Goal: Task Accomplishment & Management: Use online tool/utility

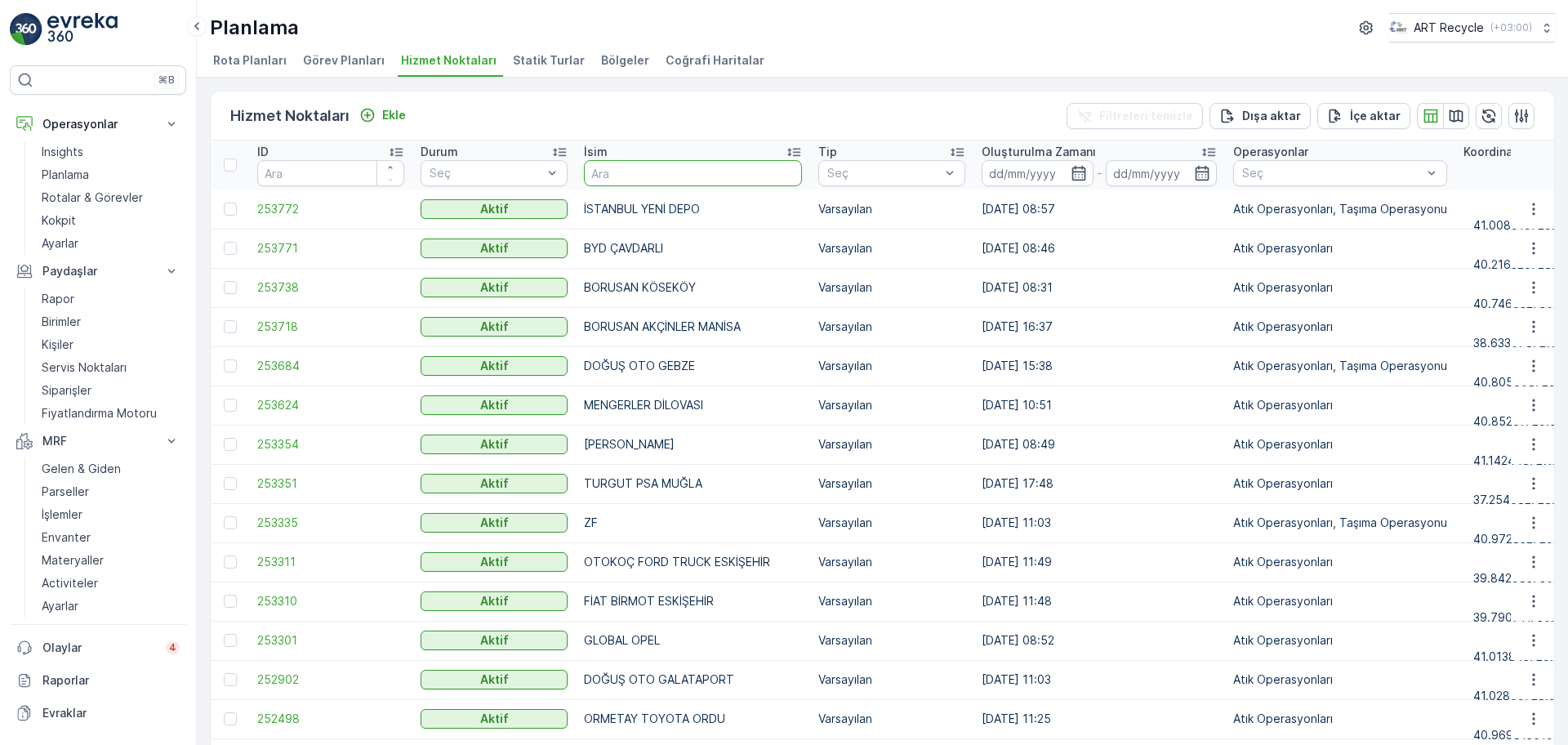
click at [689, 163] on input "text" at bounding box center [693, 173] width 218 height 26
type input "[GEOGRAPHIC_DATA]"
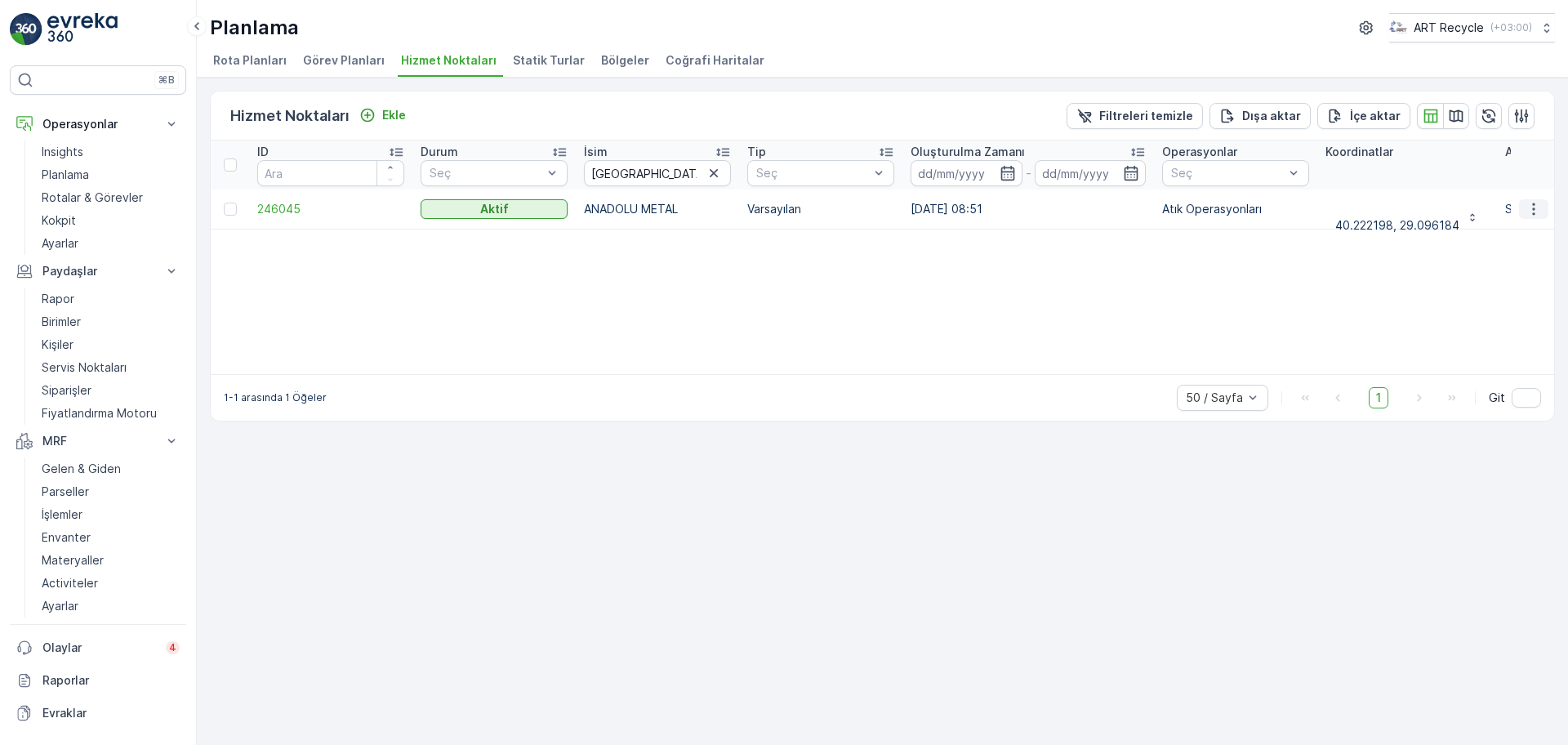
click at [1536, 205] on icon "button" at bounding box center [1533, 208] width 16 height 16
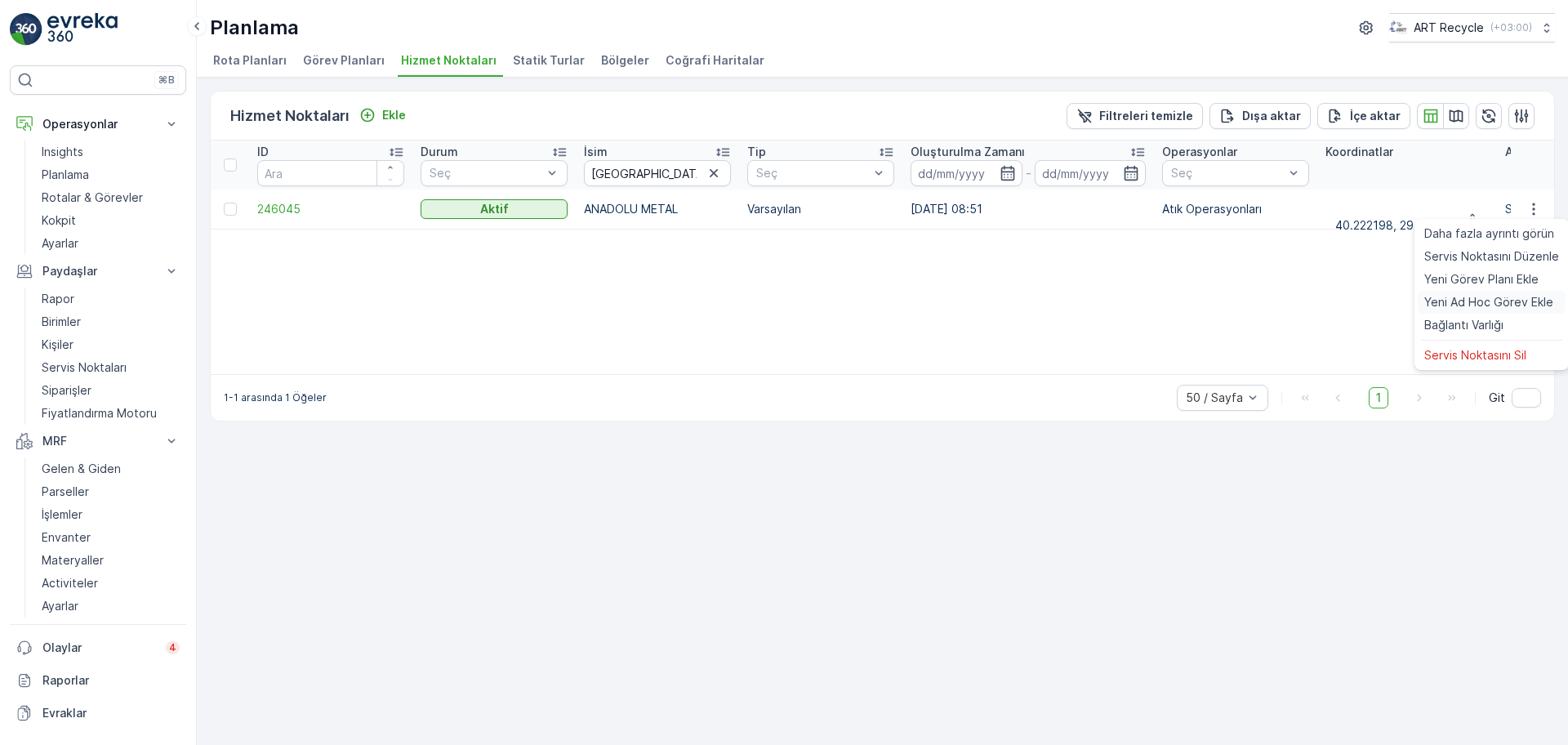
click at [1466, 298] on span "Yeni Ad Hoc Görev Ekle" at bounding box center [1489, 302] width 129 height 16
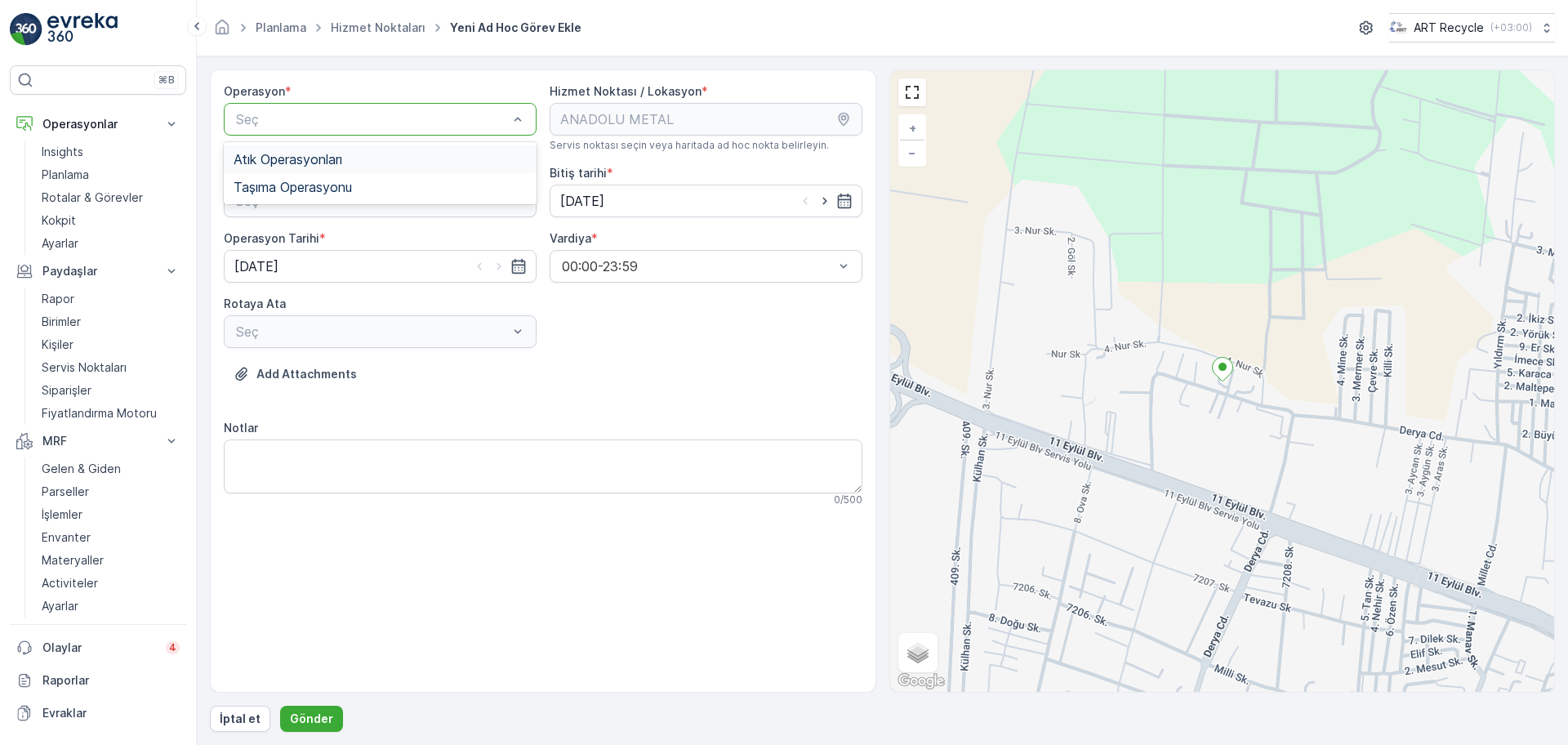
click at [310, 161] on span "Atık Operasyonları" at bounding box center [287, 159] width 108 height 15
click at [298, 185] on div "Seç" at bounding box center [380, 200] width 313 height 33
click at [298, 246] on span "Atık Toplama" at bounding box center [272, 240] width 78 height 15
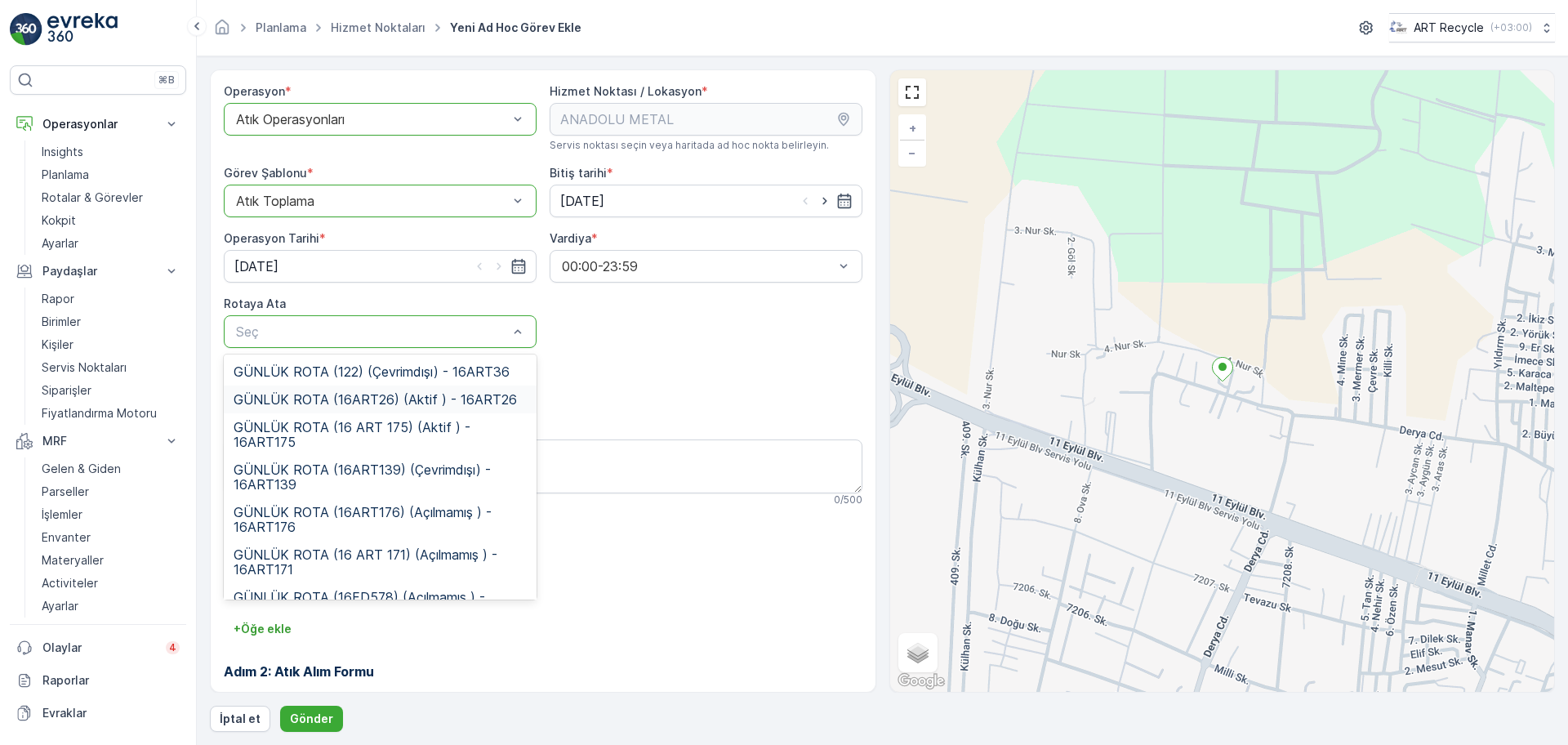
click at [390, 390] on div "GÜNLÜK ROTA (16ART26) (Aktif ) - 16ART26" at bounding box center [380, 399] width 313 height 28
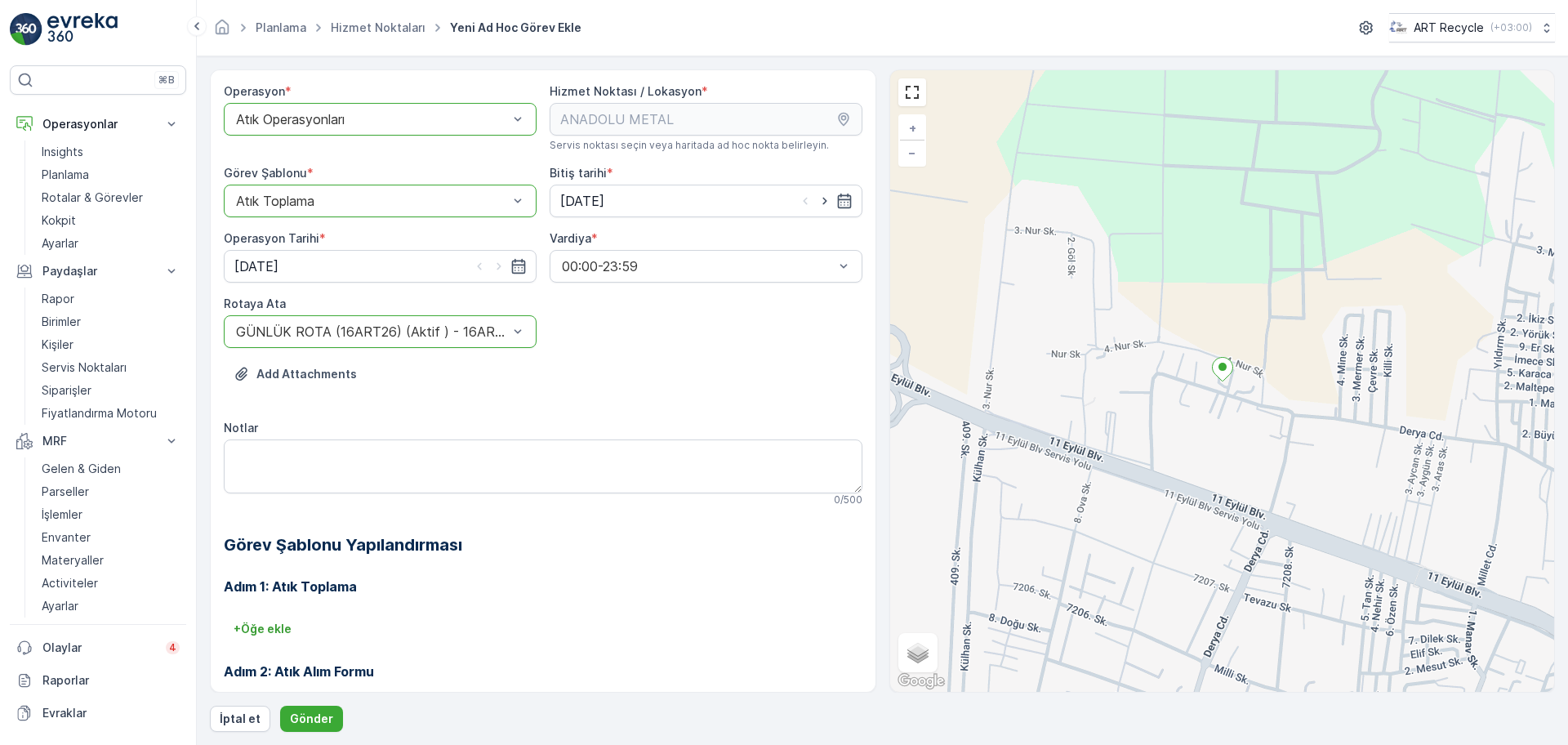
click at [694, 385] on div "Add Attachments" at bounding box center [544, 384] width 639 height 46
click at [328, 214] on div "Atık Toplama" at bounding box center [380, 200] width 313 height 33
click at [317, 267] on div "Atık Bırakma" at bounding box center [379, 268] width 293 height 15
click at [732, 400] on div "Add Attachments" at bounding box center [544, 384] width 639 height 46
click at [334, 719] on button "Gönder" at bounding box center [311, 718] width 63 height 26
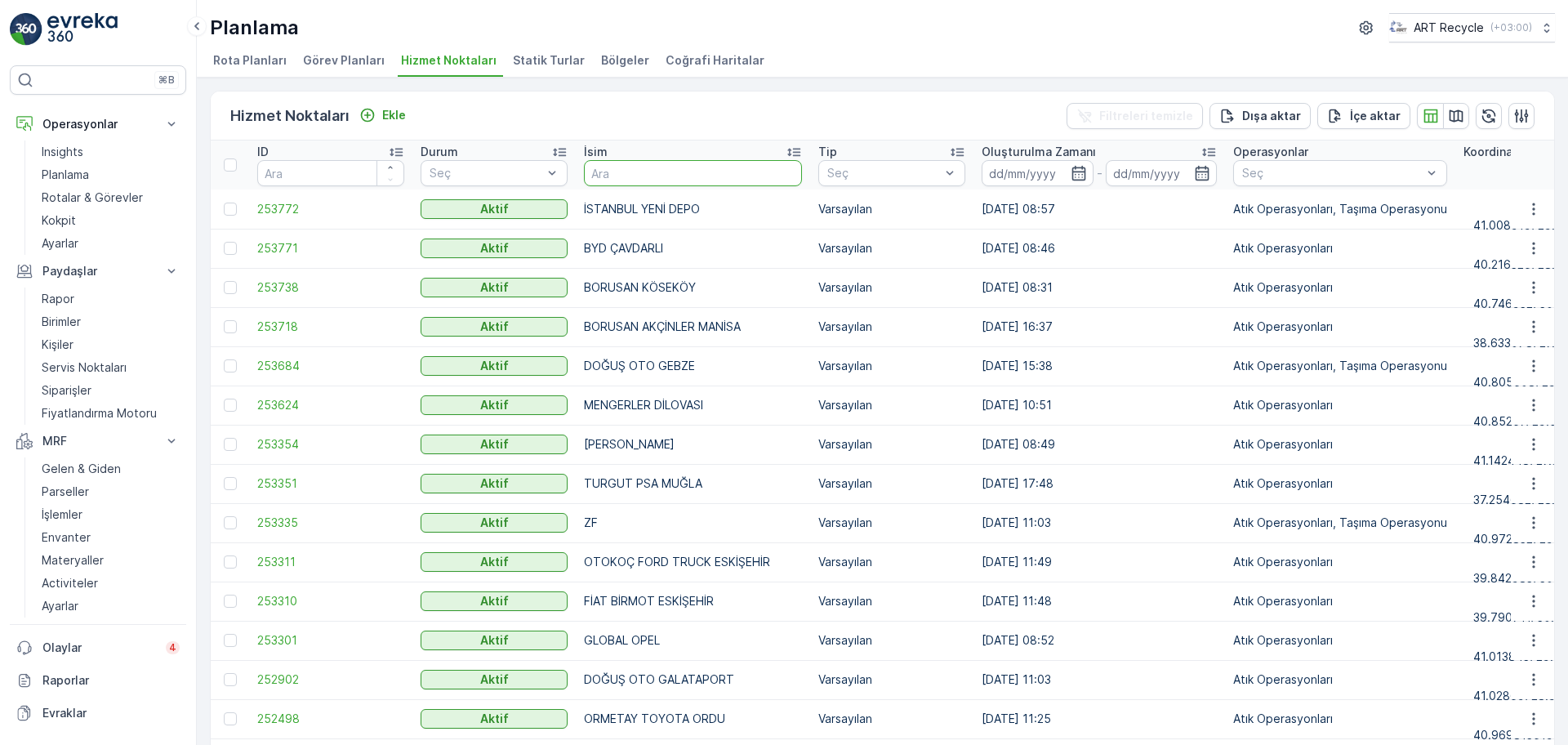
click at [620, 169] on input "text" at bounding box center [693, 173] width 218 height 26
type input "ER KA"
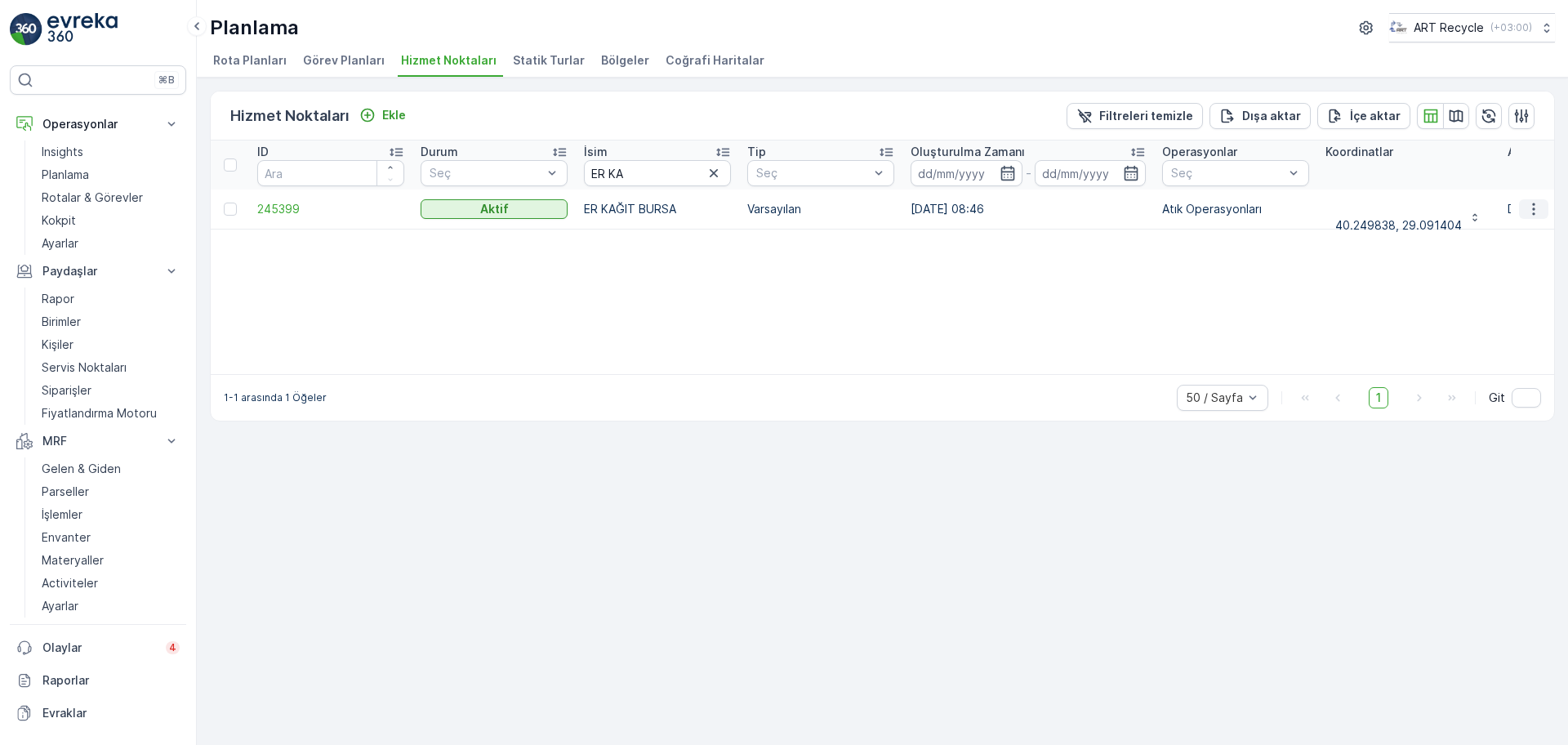
click at [1539, 209] on icon "button" at bounding box center [1533, 208] width 16 height 16
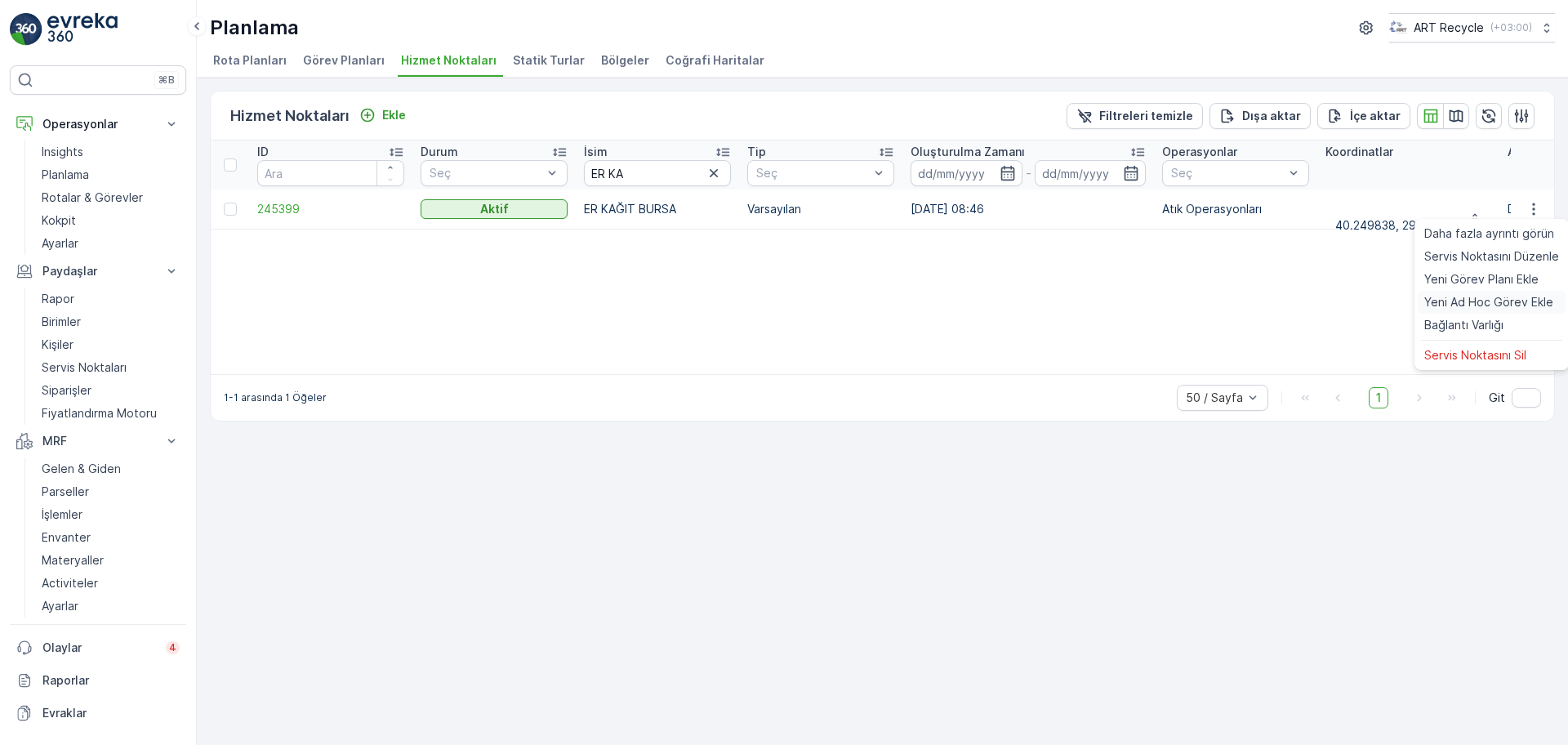
click at [1460, 304] on span "Yeni Ad Hoc Görev Ekle" at bounding box center [1489, 302] width 129 height 16
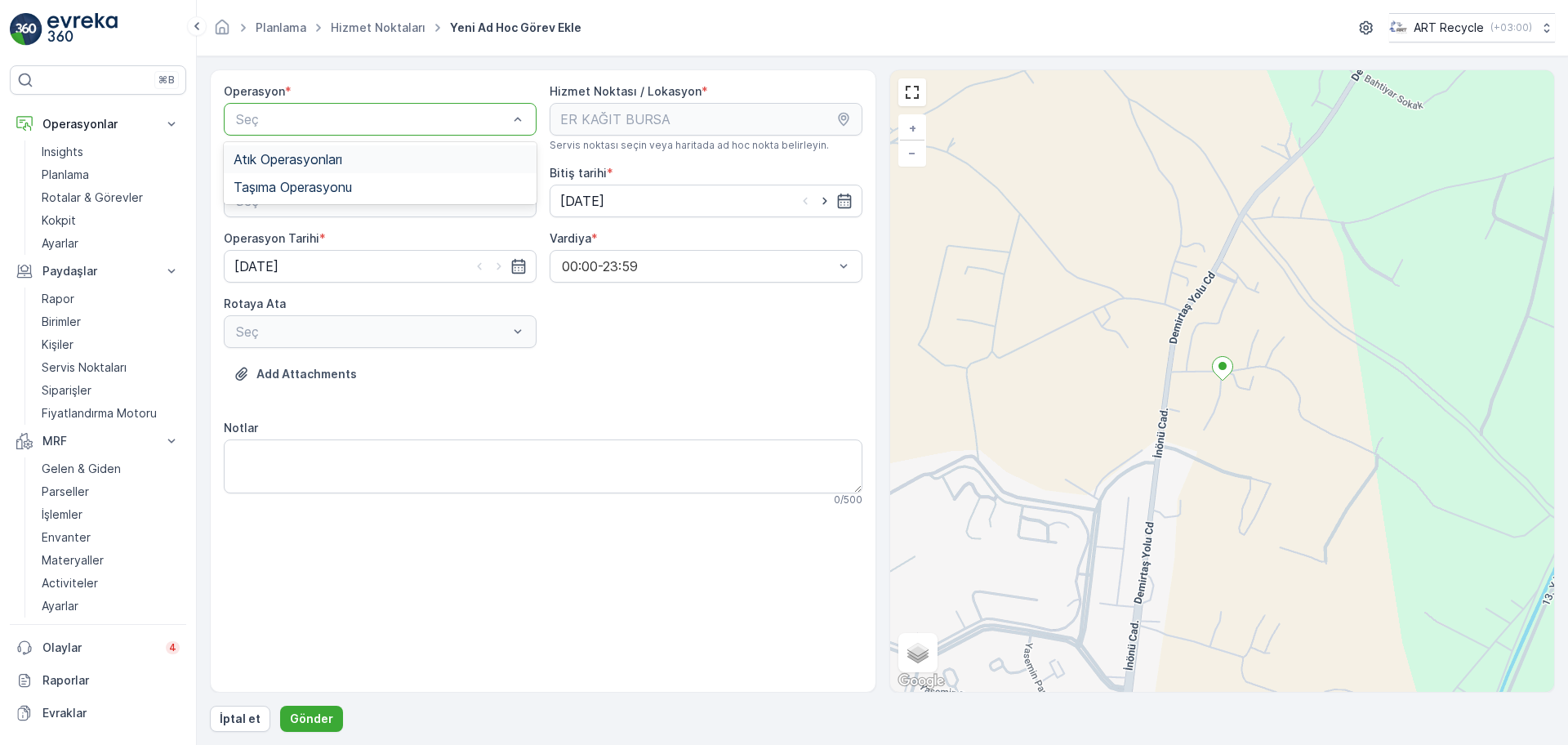
click at [284, 165] on span "Atık Operasyonları" at bounding box center [287, 159] width 108 height 15
click at [289, 264] on span "Atık Bırakma" at bounding box center [270, 268] width 74 height 15
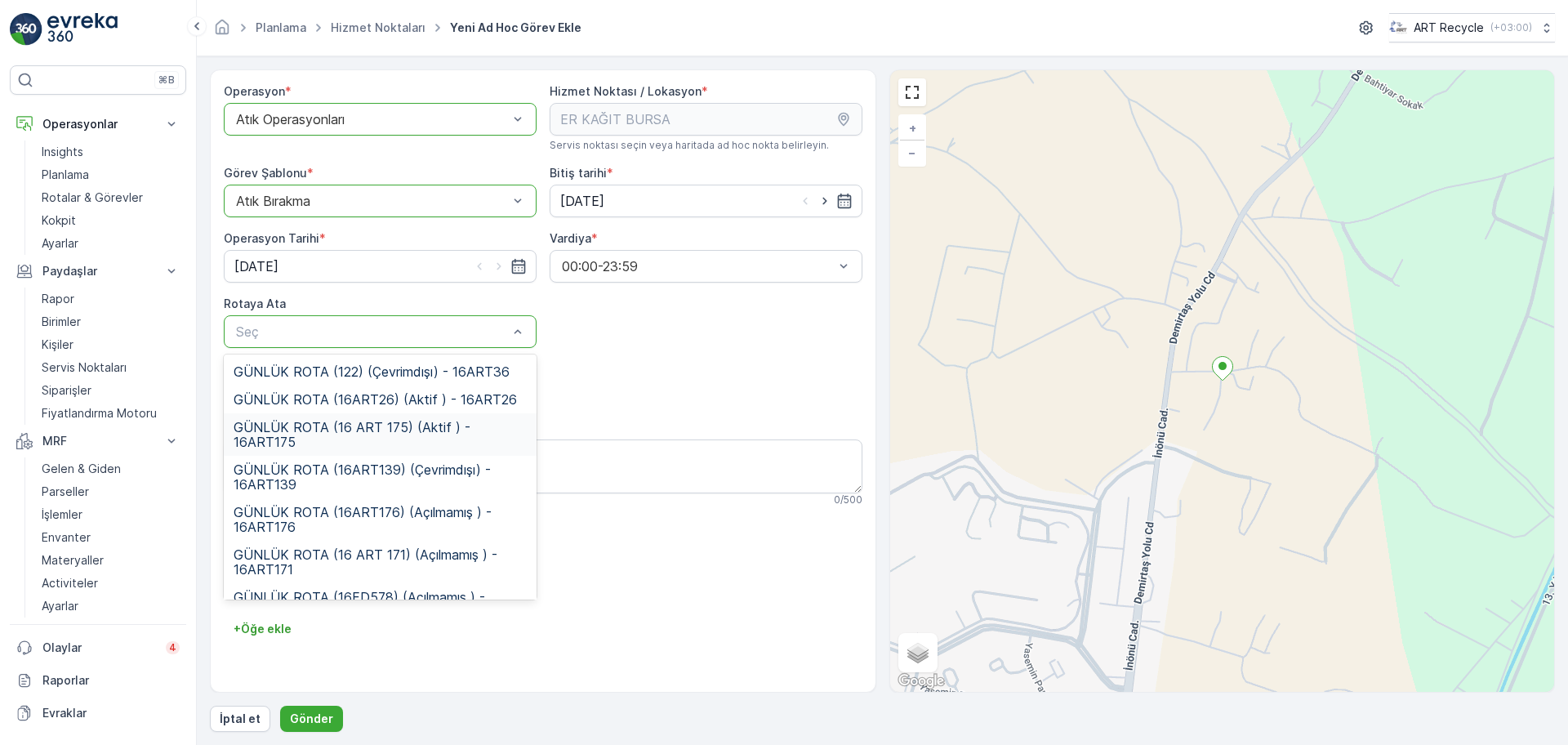
drag, startPoint x: 345, startPoint y: 427, endPoint x: 493, endPoint y: 423, distance: 148.1
click at [346, 427] on span "GÜNLÜK ROTA (16 ART 175) (Aktif ) - 16ART175" at bounding box center [379, 435] width 293 height 30
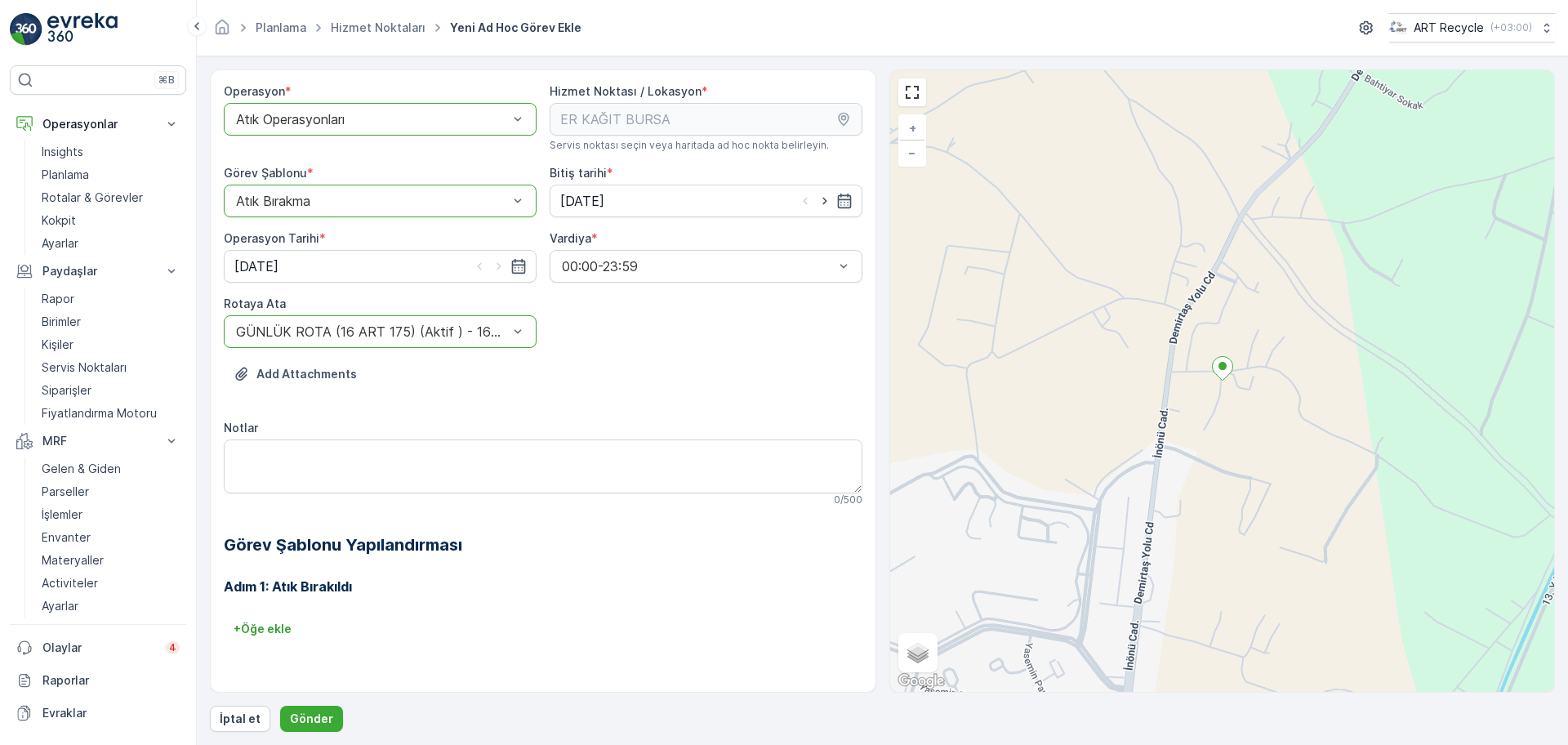
click at [611, 404] on div "Add Attachments" at bounding box center [544, 384] width 639 height 46
click at [309, 721] on p "Gönder" at bounding box center [312, 718] width 44 height 16
